Goal: Task Accomplishment & Management: Use online tool/utility

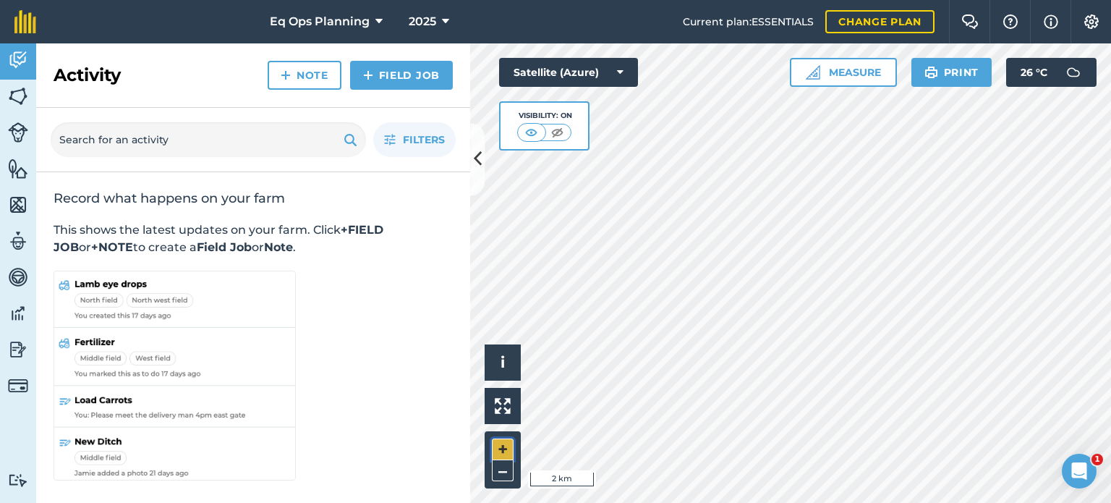
click at [504, 443] on button "+" at bounding box center [503, 450] width 22 height 22
click at [755, 0] on html "Eq Ops Planning 2025 Current plan : ESSENTIALS Change plan Farm Chat Help Info …" at bounding box center [555, 251] width 1111 height 503
click at [506, 452] on button "+" at bounding box center [503, 450] width 22 height 22
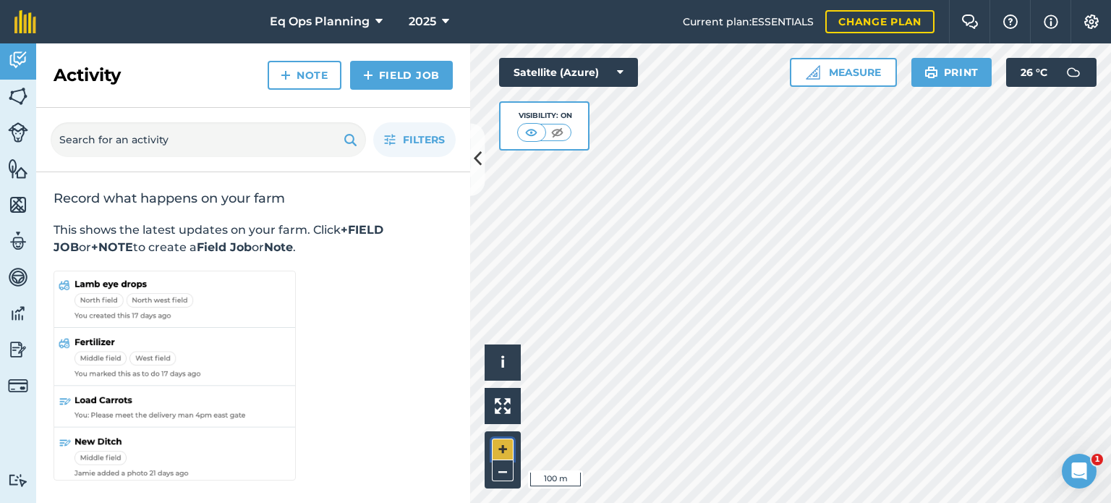
click at [506, 452] on button "+" at bounding box center [503, 450] width 22 height 22
click at [502, 443] on button "+" at bounding box center [503, 450] width 22 height 22
